Goal: Transaction & Acquisition: Purchase product/service

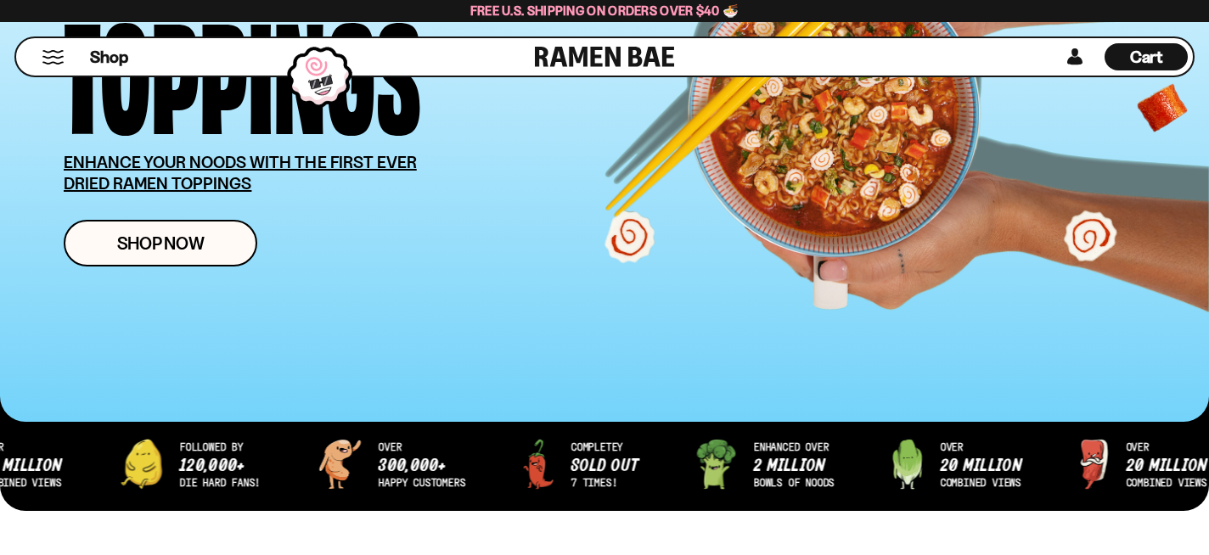
scroll to position [317, 0]
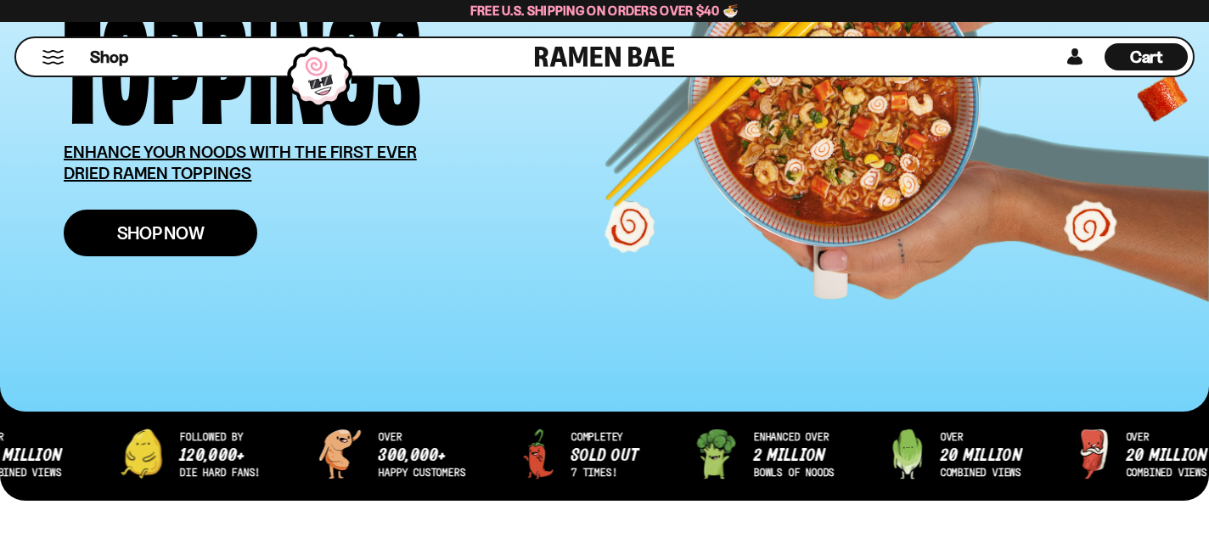
click at [149, 227] on span "Shop Now" at bounding box center [160, 233] width 87 height 18
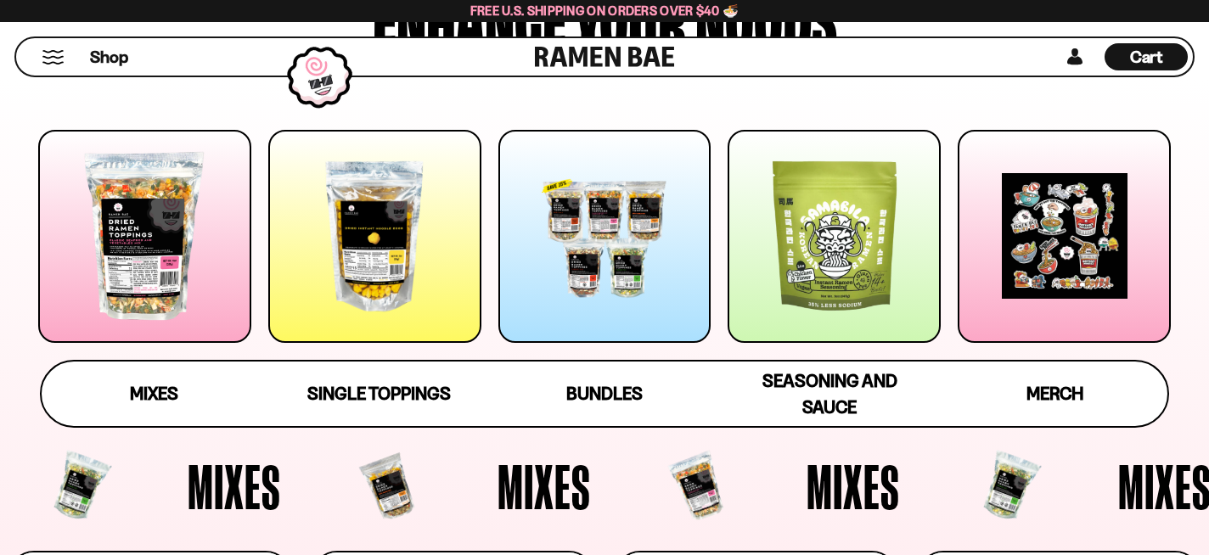
scroll to position [216, 0]
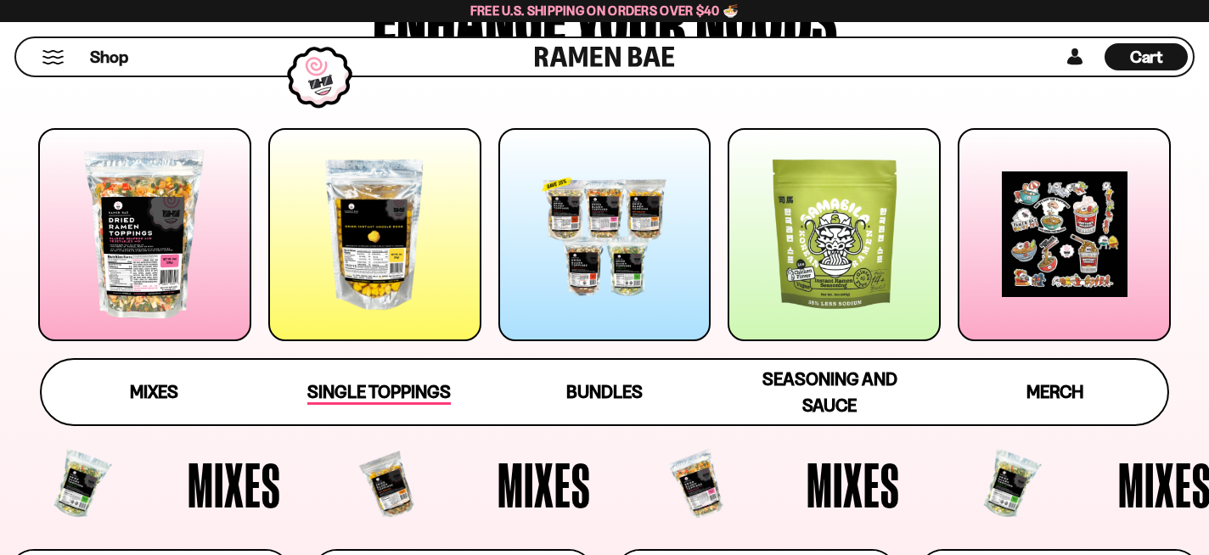
click at [375, 390] on span "Single Toppings" at bounding box center [378, 393] width 143 height 24
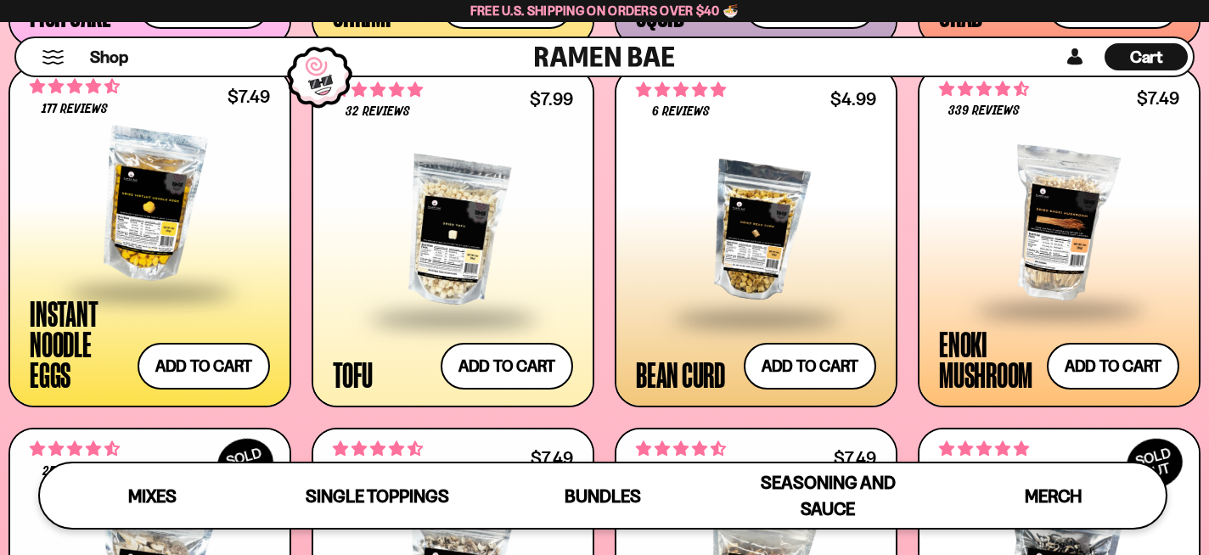
scroll to position [1880, 0]
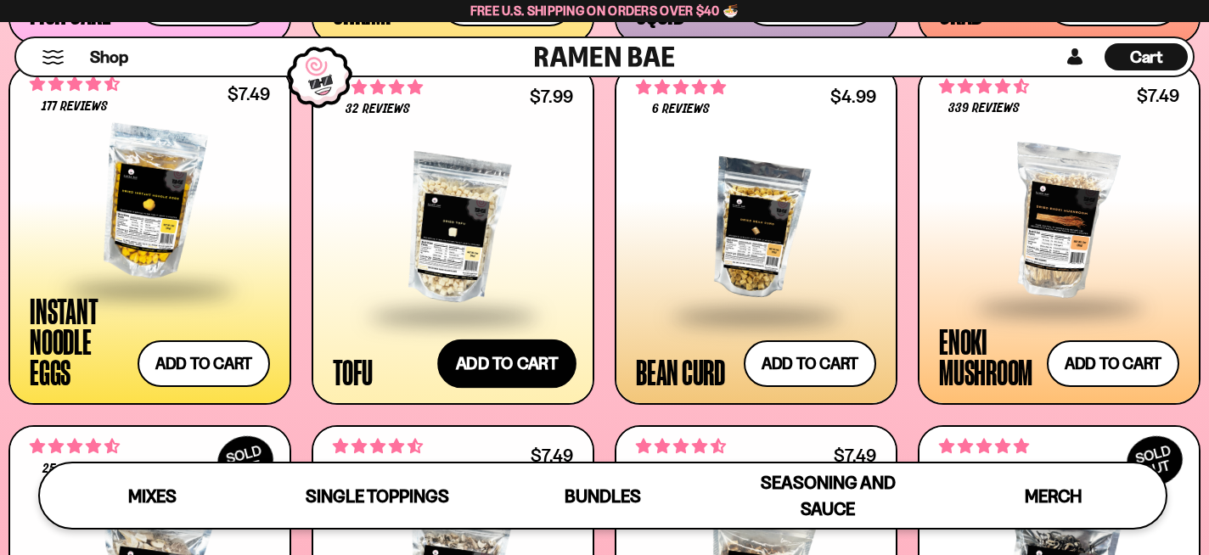
click at [552, 349] on button "Add to cart Add ― Regular price $7.99 Regular price Sale price $7.99 Unit price…" at bounding box center [506, 363] width 139 height 49
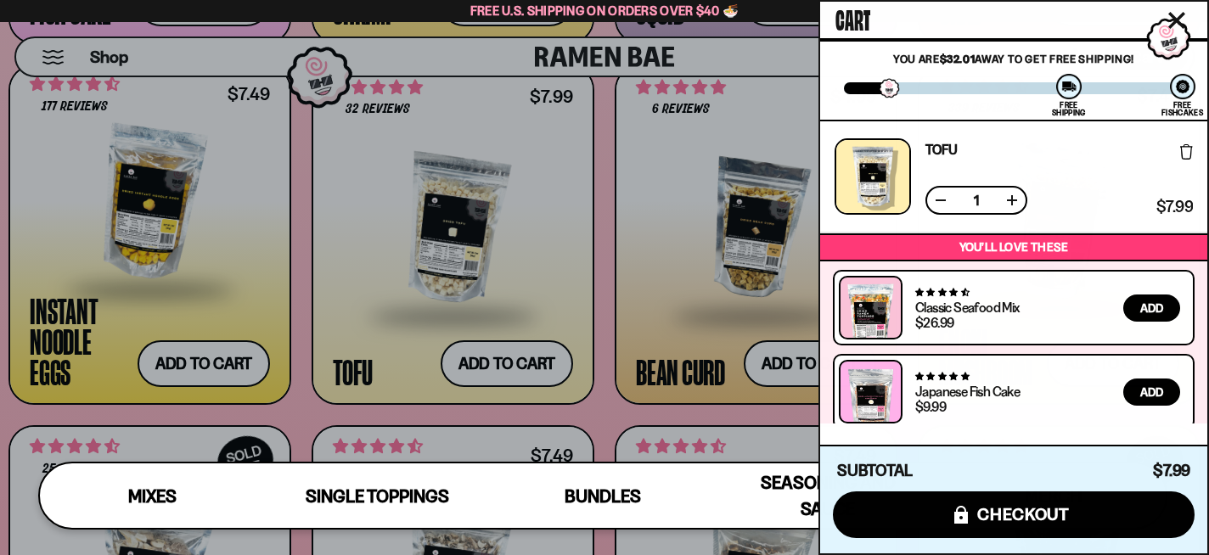
click at [1180, 13] on icon "Close cart" at bounding box center [1176, 20] width 17 height 17
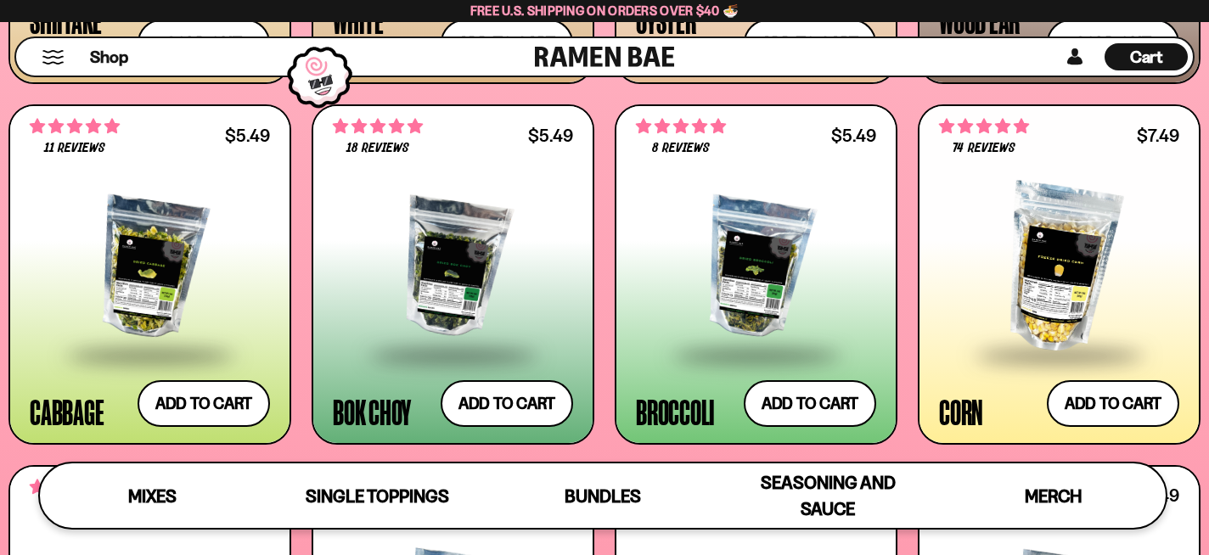
scroll to position [2567, 0]
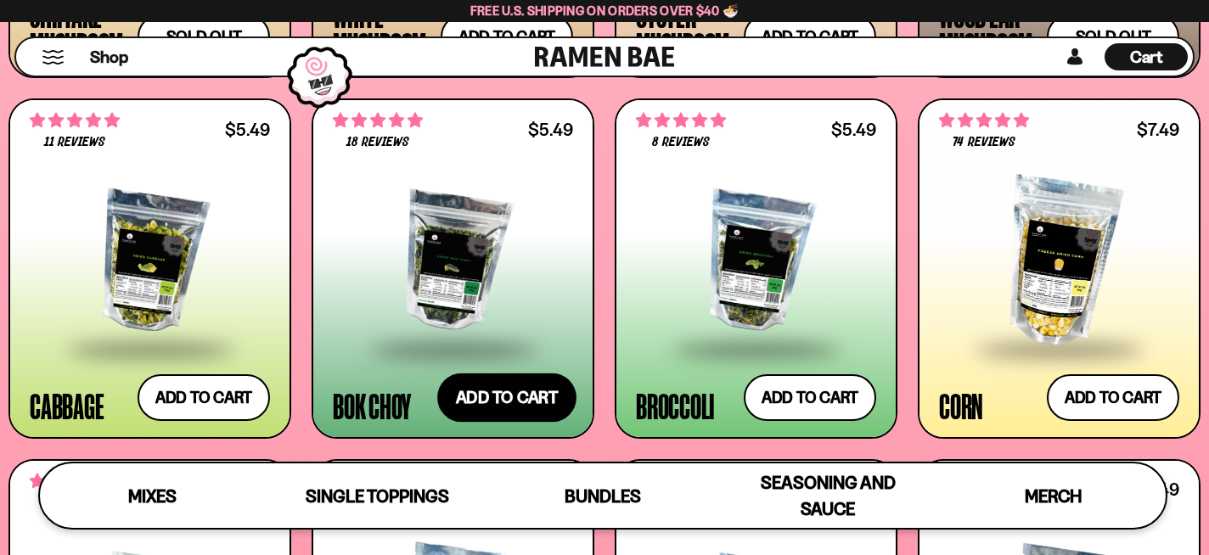
click at [527, 394] on button "Add to cart Add ― Regular price $5.49 Regular price Sale price $5.49 Unit price…" at bounding box center [506, 397] width 139 height 49
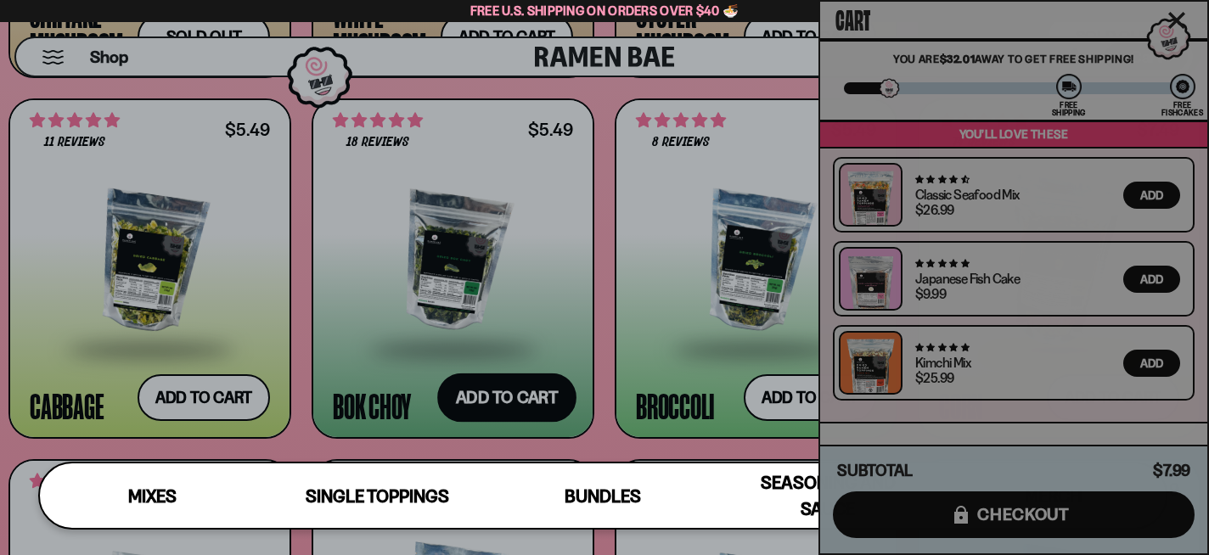
scroll to position [225, 0]
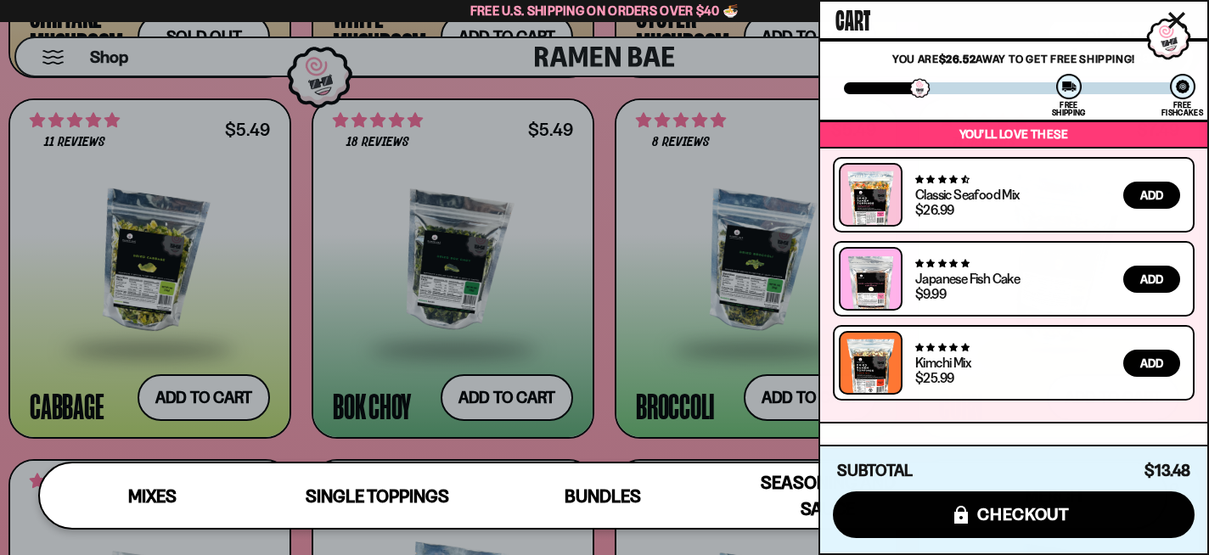
click at [1175, 14] on icon "Close cart" at bounding box center [1176, 20] width 17 height 17
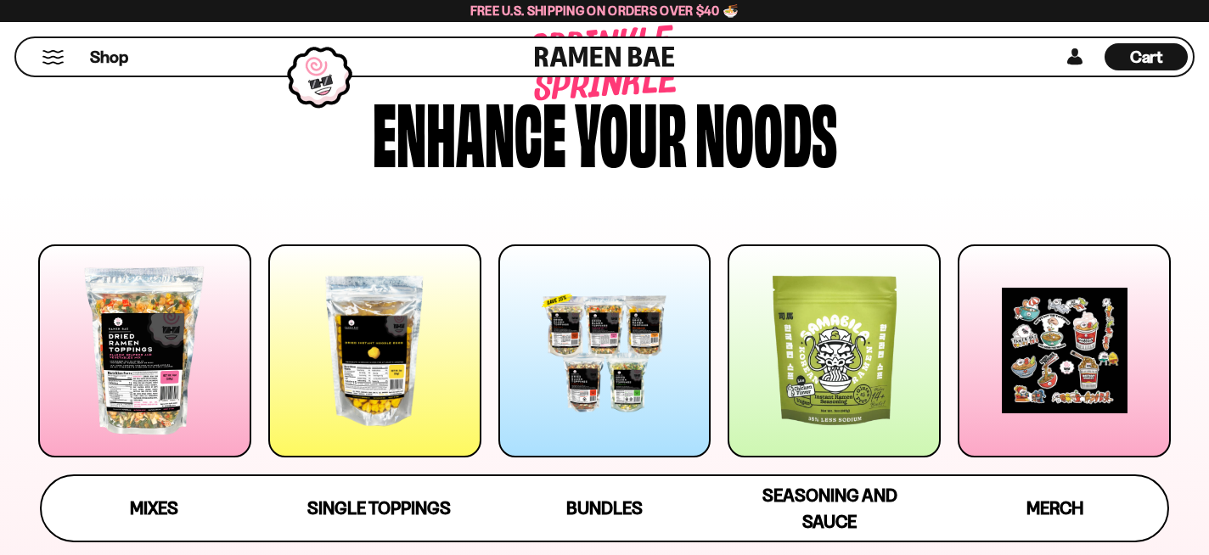
scroll to position [0, 0]
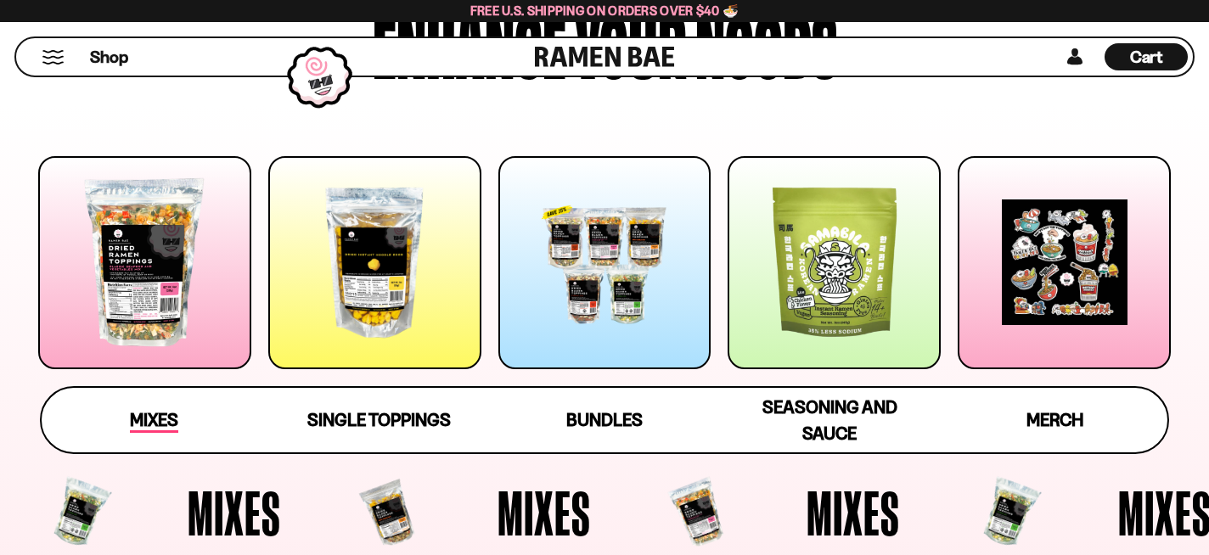
click at [161, 418] on span "Mixes" at bounding box center [154, 421] width 48 height 24
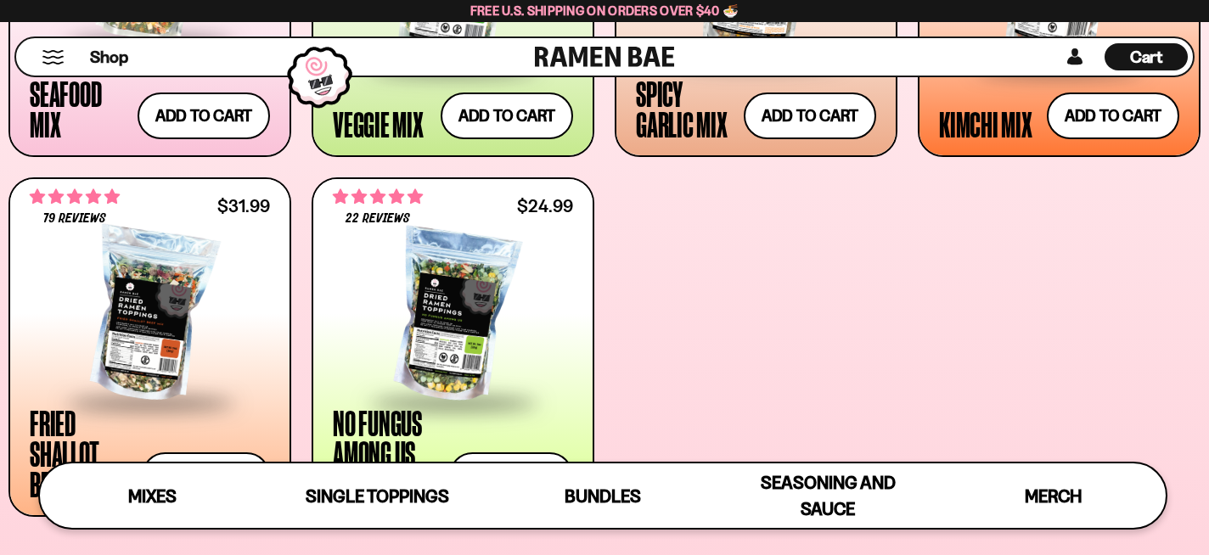
scroll to position [929, 0]
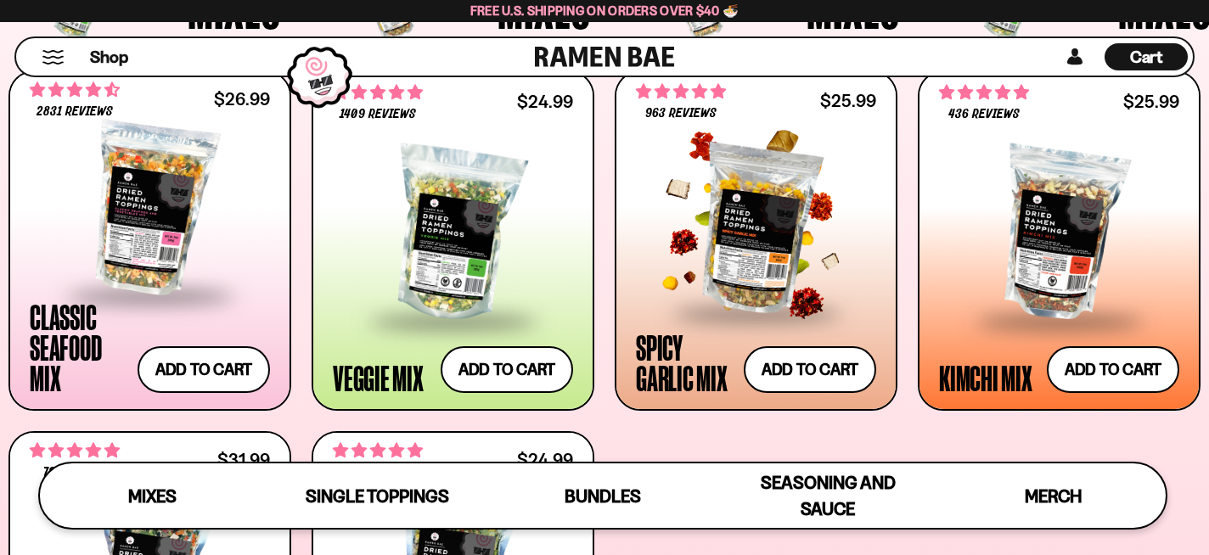
click at [760, 235] on div at bounding box center [756, 227] width 240 height 170
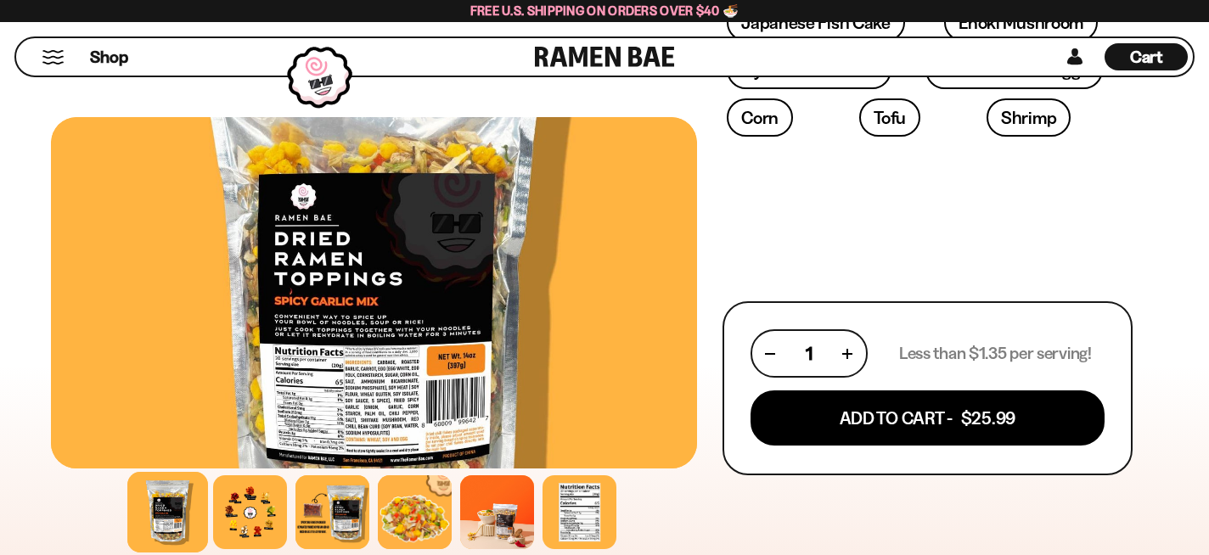
scroll to position [682, 0]
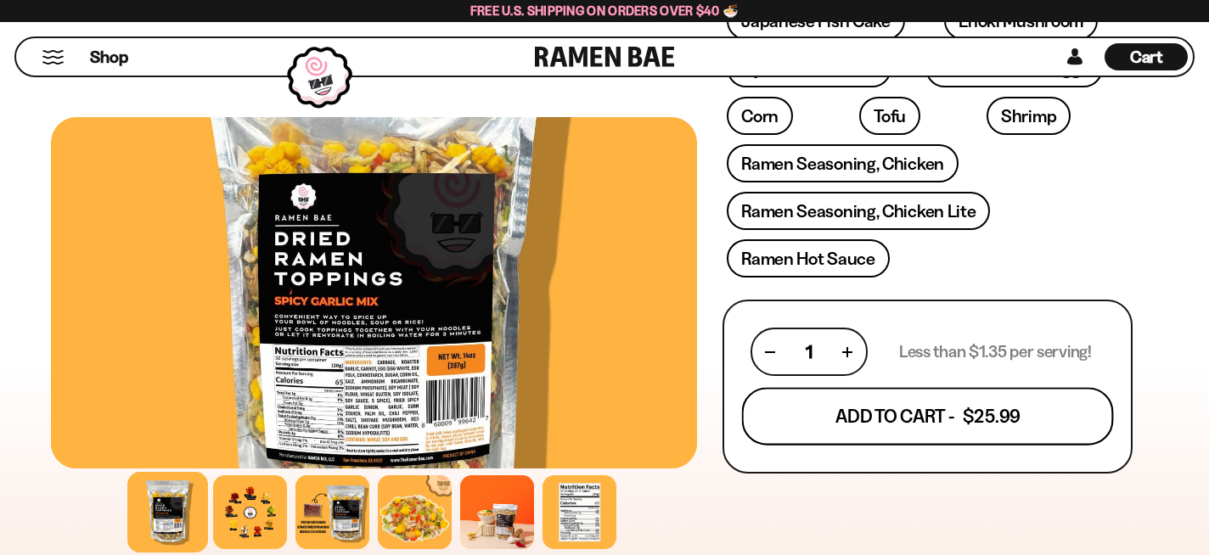
click at [939, 417] on button "Add To Cart - $25.99" at bounding box center [927, 417] width 372 height 58
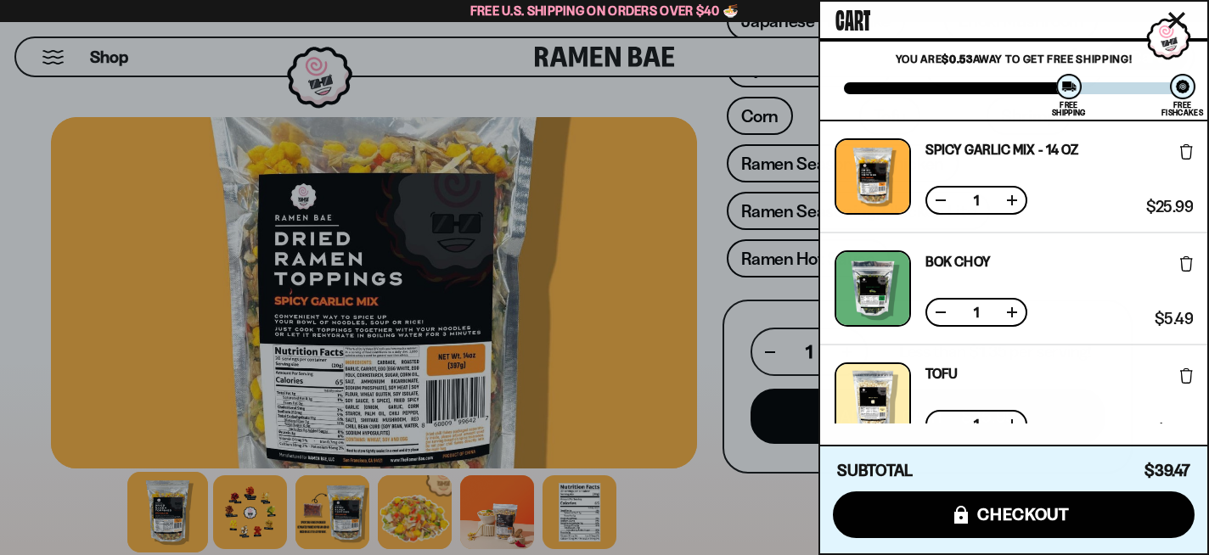
click at [1172, 14] on icon "Close cart" at bounding box center [1176, 20] width 17 height 17
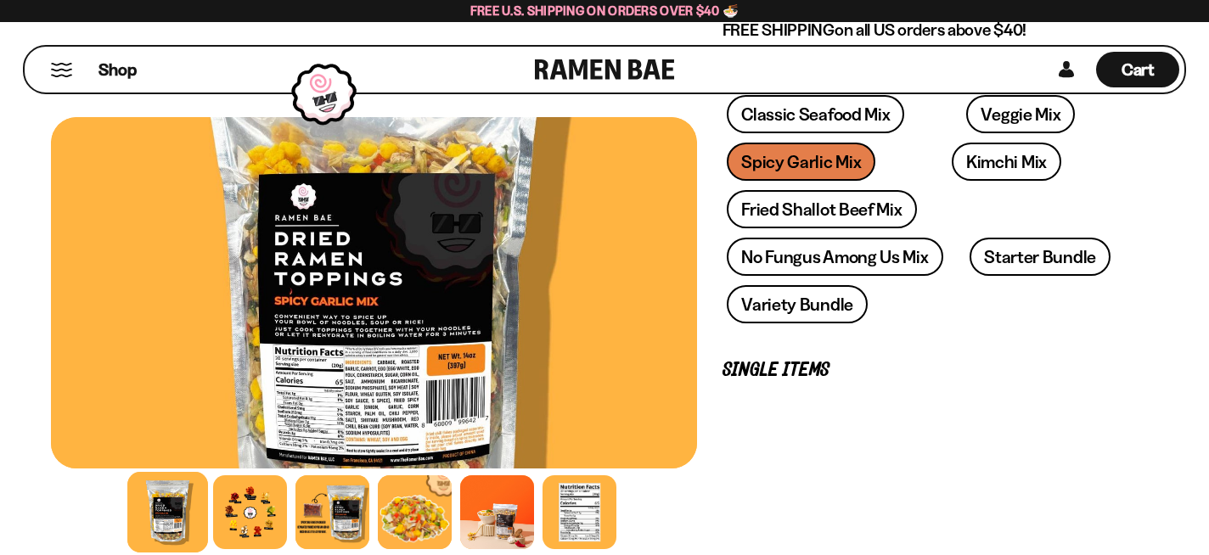
scroll to position [0, 0]
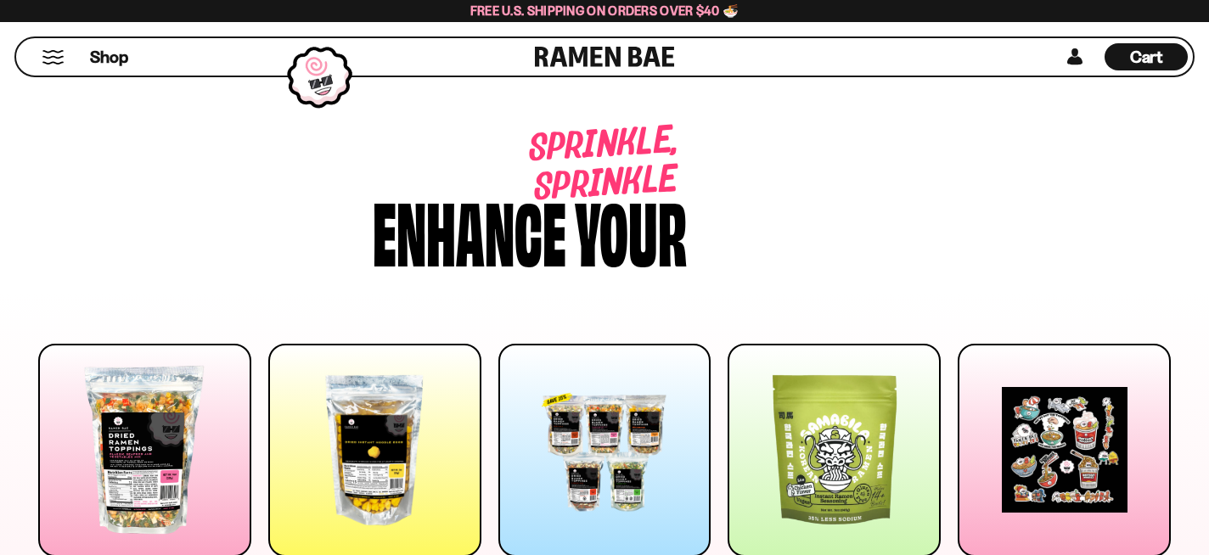
scroll to position [694, 0]
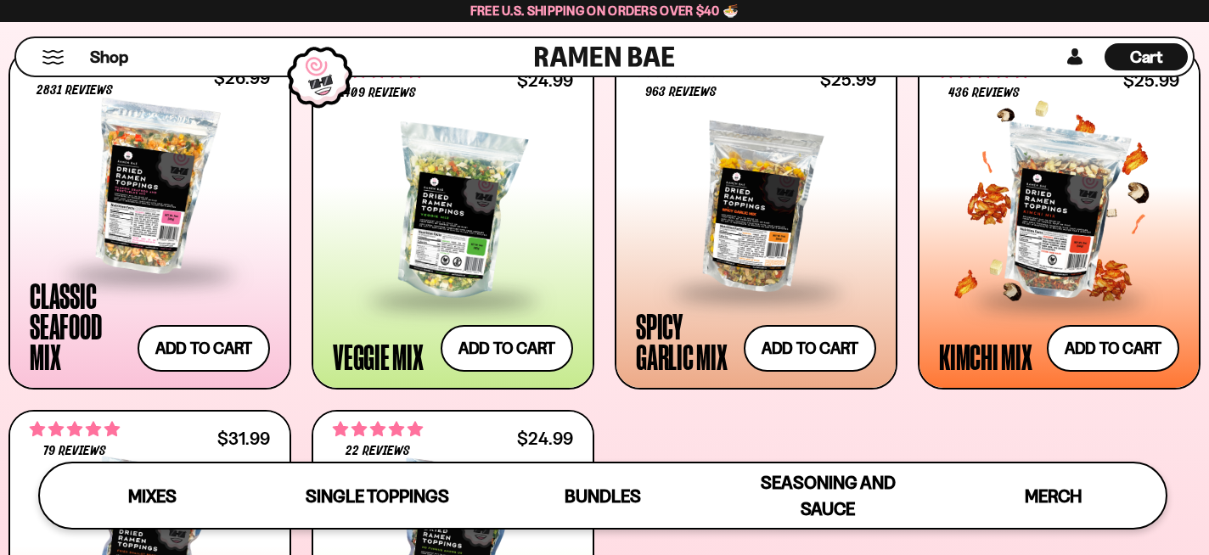
click at [1053, 216] on div at bounding box center [1059, 213] width 240 height 170
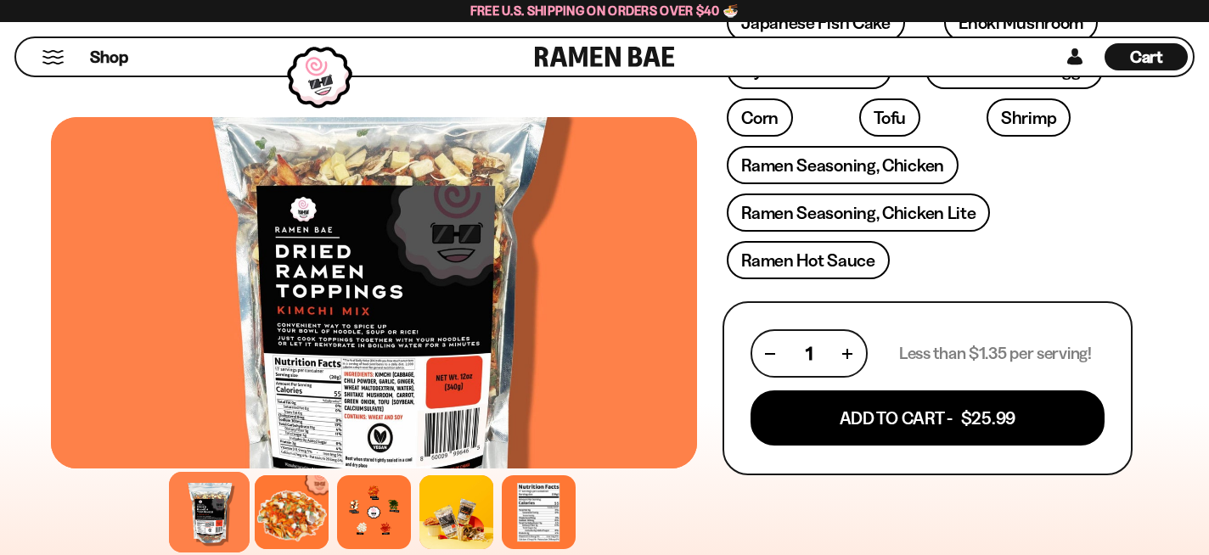
scroll to position [687, 0]
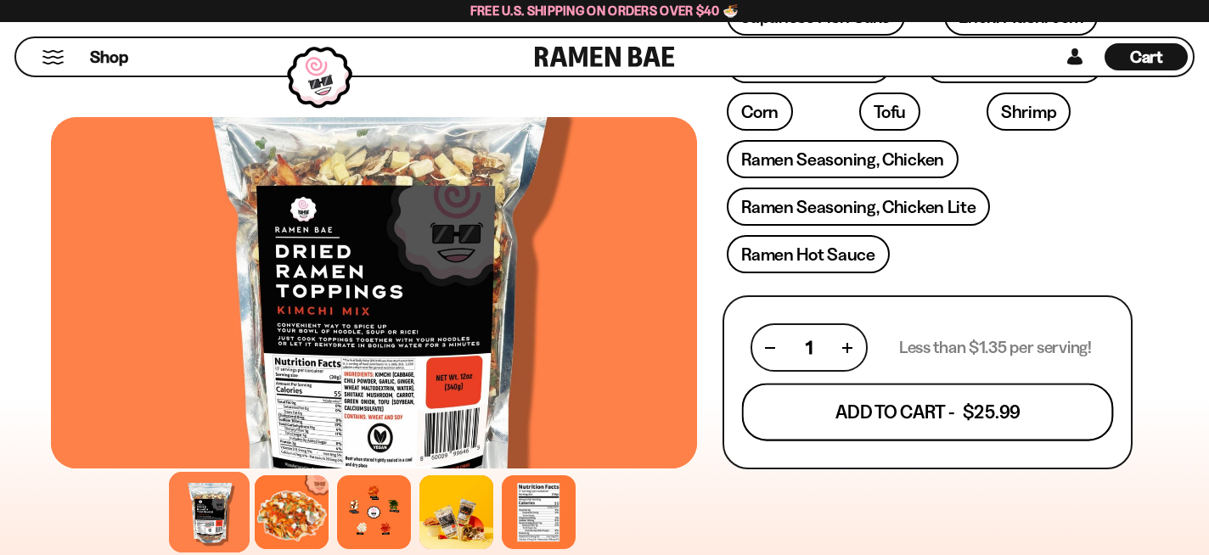
click at [1008, 416] on button "Add To Cart - $25.99" at bounding box center [927, 413] width 372 height 58
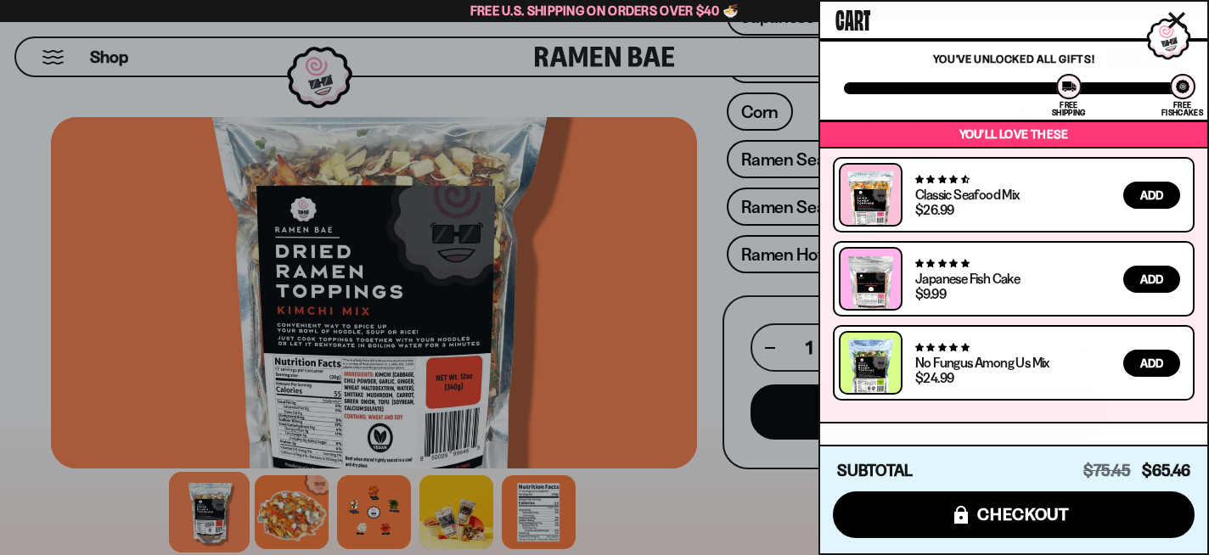
scroll to position [559, 0]
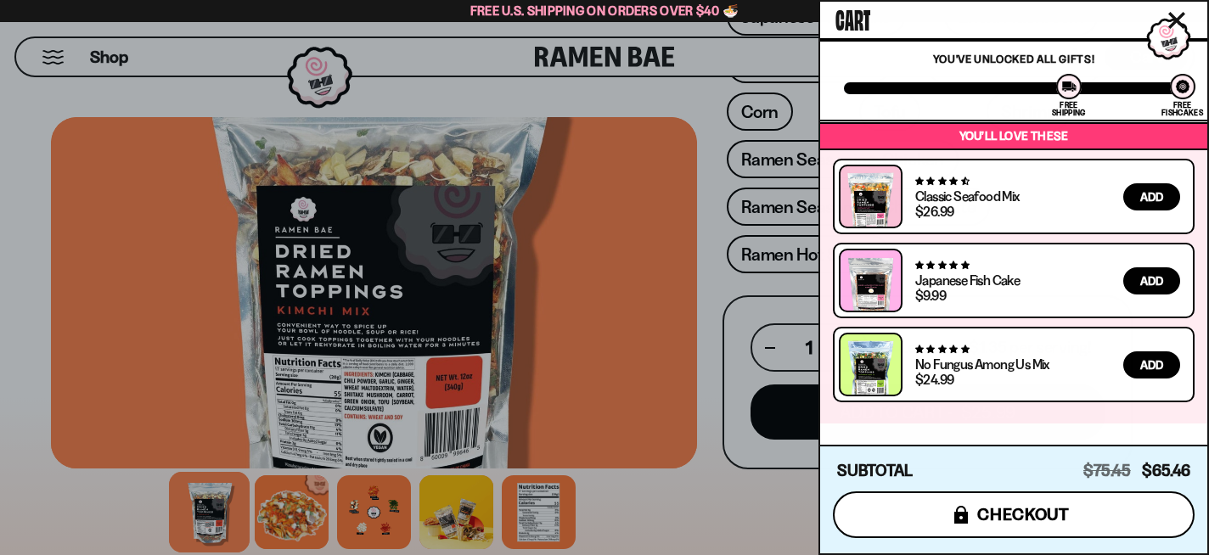
click at [1040, 518] on span "checkout" at bounding box center [1023, 514] width 93 height 19
